Goal: Transaction & Acquisition: Purchase product/service

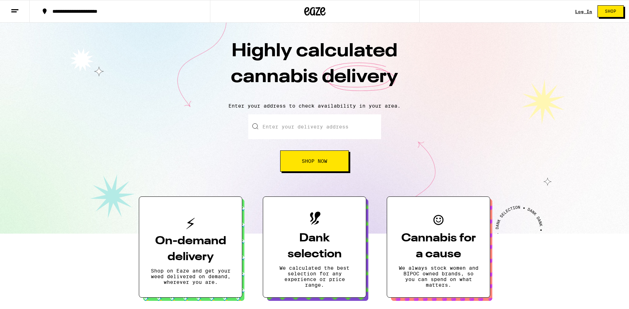
click at [297, 131] on input "Enter your delivery address" at bounding box center [314, 126] width 133 height 25
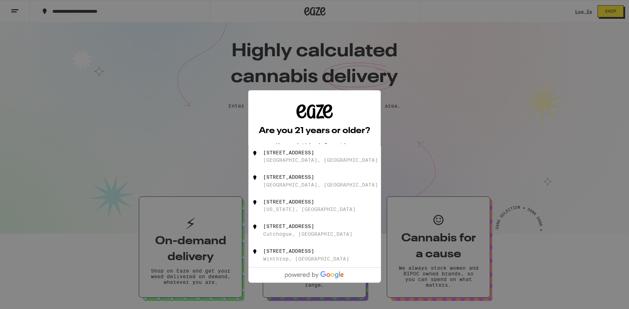
click at [296, 185] on div "[STREET_ADDRESS]" at bounding box center [326, 180] width 126 height 13
type input "[STREET_ADDRESS]"
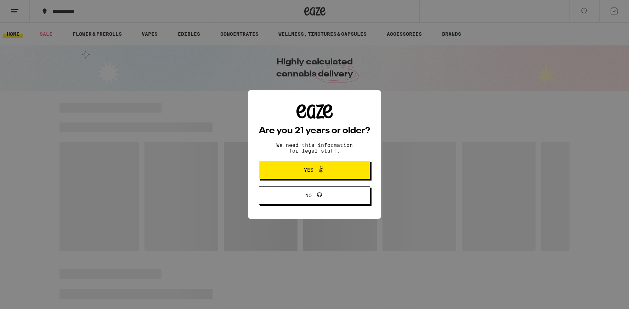
click at [329, 172] on span "Yes" at bounding box center [314, 169] width 54 height 9
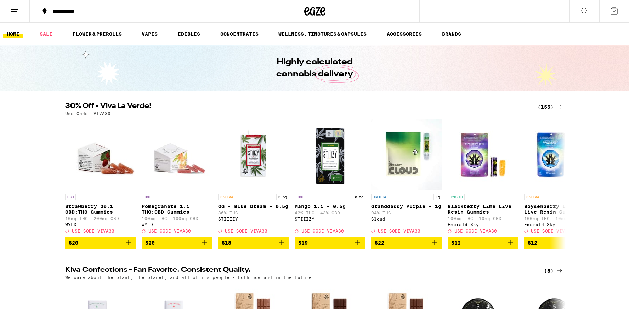
click at [584, 9] on icon at bounding box center [584, 11] width 8 height 8
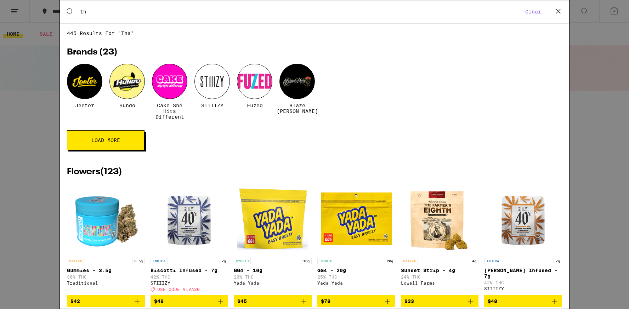
type input "t"
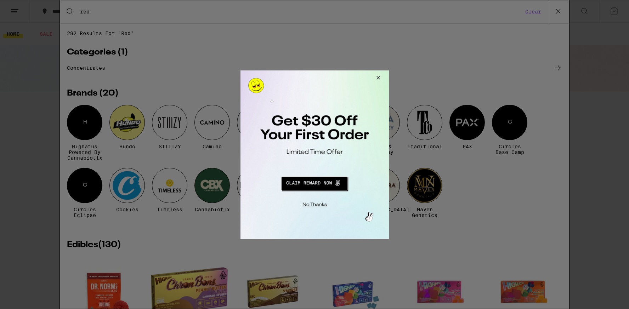
type input "red"
click at [377, 80] on button "Close Modal" at bounding box center [376, 78] width 19 height 17
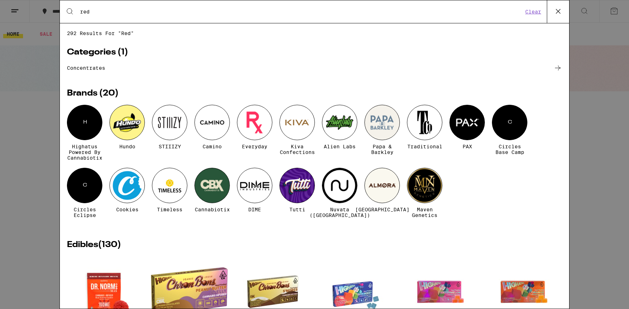
click at [557, 12] on icon at bounding box center [558, 11] width 11 height 11
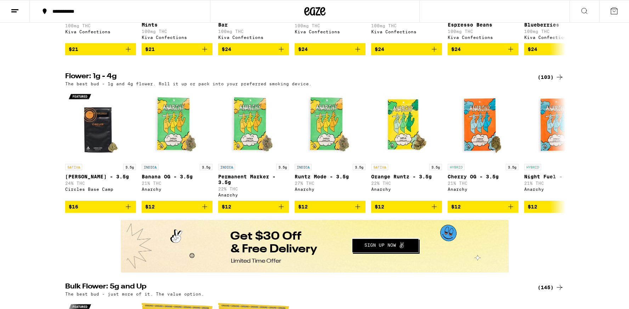
scroll to position [353, 0]
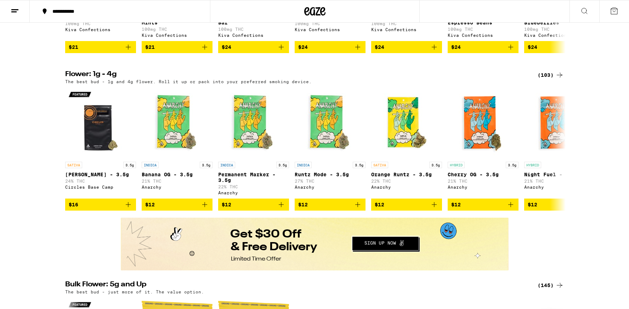
click at [547, 79] on div "(103)" at bounding box center [550, 75] width 26 height 8
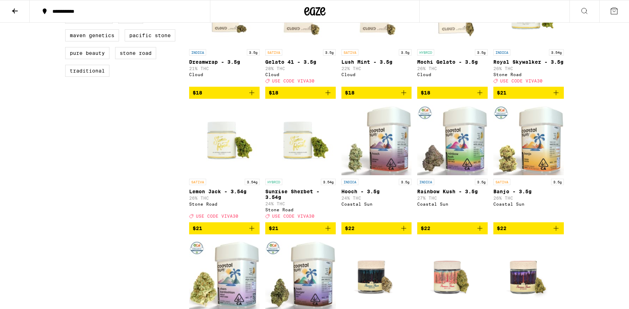
scroll to position [379, 0]
